Goal: Go to known website: Access a specific website the user already knows

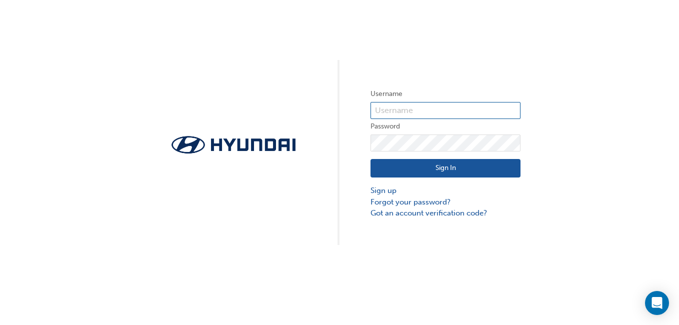
click at [440, 107] on input "text" at bounding box center [445, 110] width 150 height 17
type input "[PERSON_NAME]"
click at [455, 168] on button "Sign In" at bounding box center [445, 168] width 150 height 19
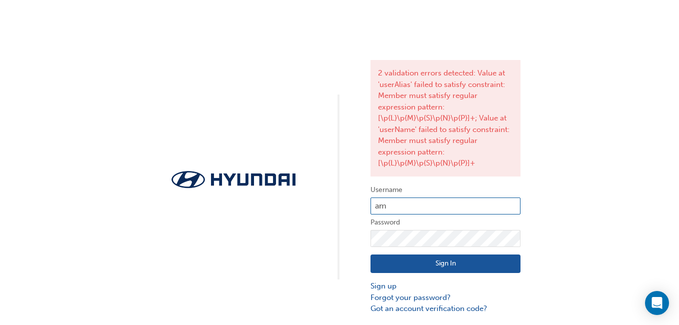
type input "a"
type input "36597"
click at [471, 269] on button "Sign In" at bounding box center [445, 263] width 150 height 19
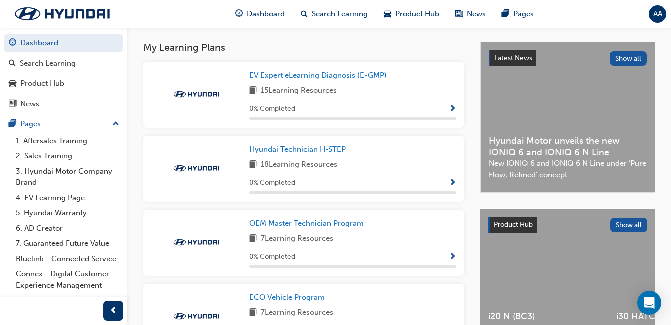
scroll to position [214, 0]
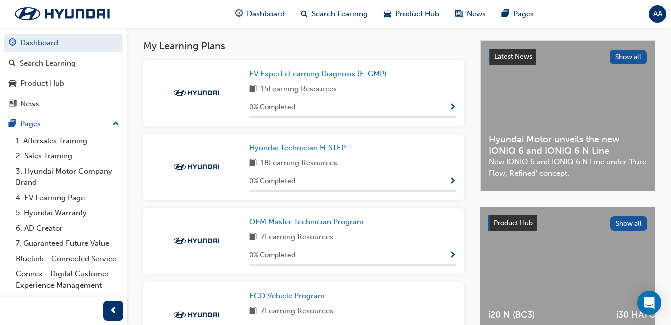
click at [311, 149] on span "Hyundai Technician H-STEP" at bounding box center [297, 147] width 96 height 9
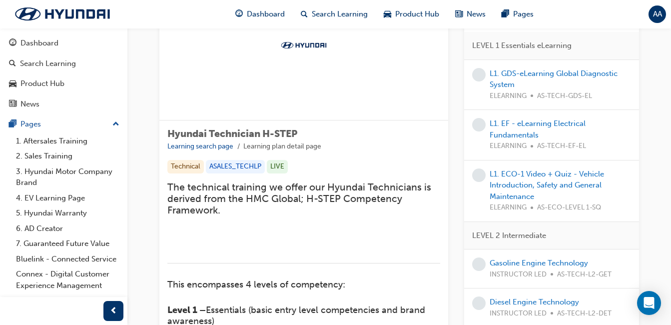
scroll to position [74, 0]
